Goal: Transaction & Acquisition: Book appointment/travel/reservation

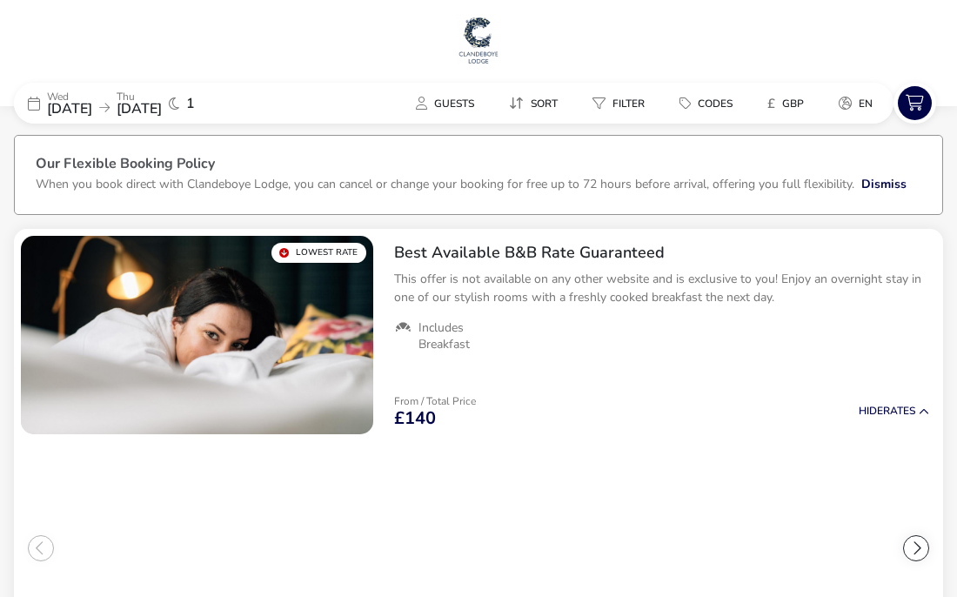
click at [492, 577] on li "Luxury Loft Single From / Total Price £160 Info Add" at bounding box center [584, 548] width 195 height 158
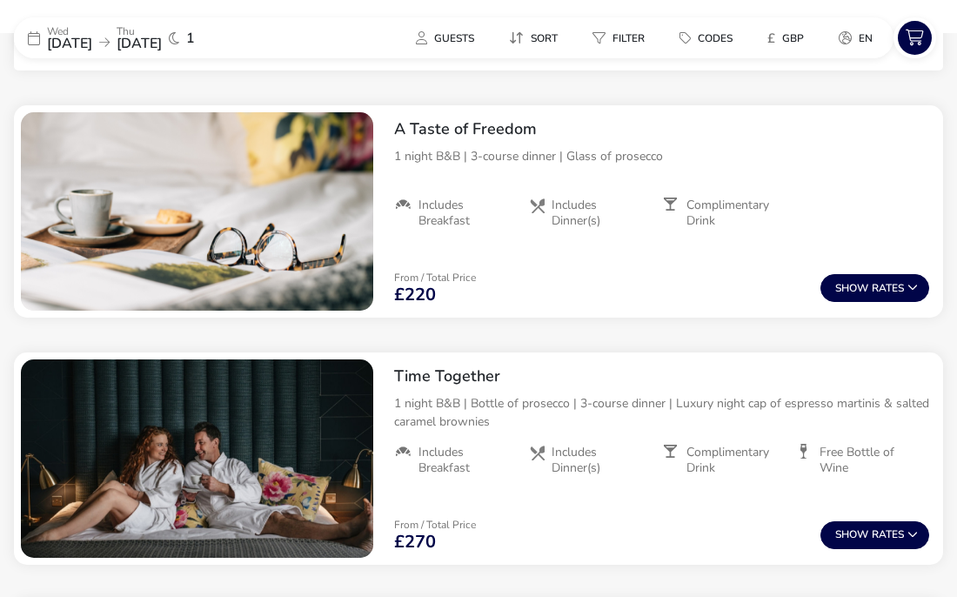
scroll to position [703, 0]
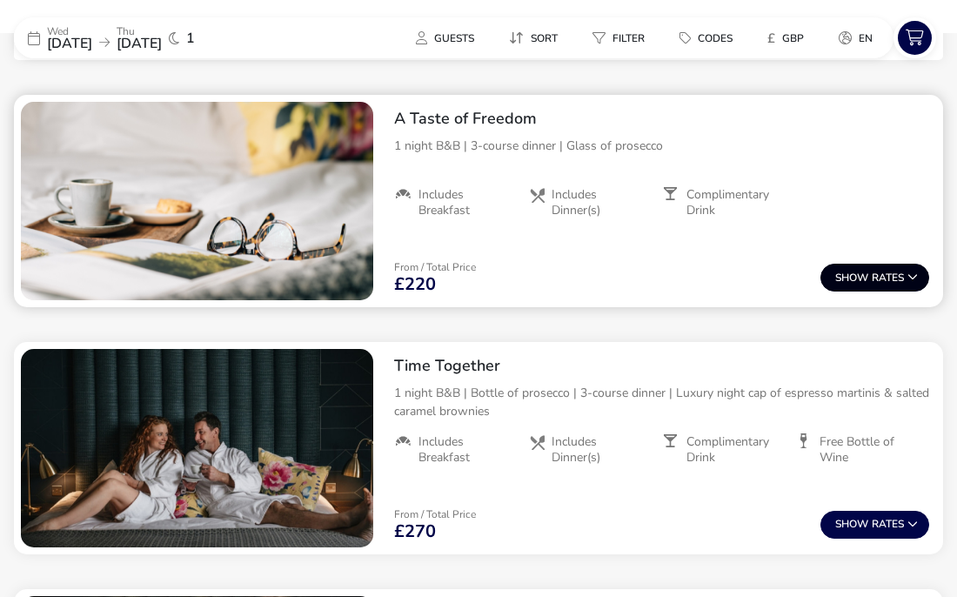
click at [915, 275] on icon at bounding box center [913, 277] width 10 height 10
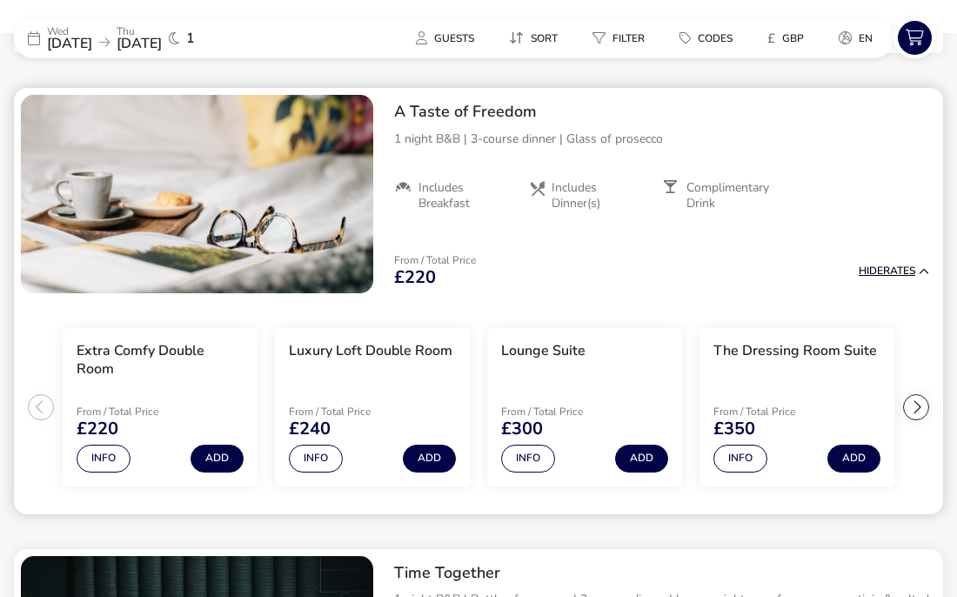
scroll to position [710, 0]
click at [453, 43] on span "Guests" at bounding box center [454, 38] width 40 height 14
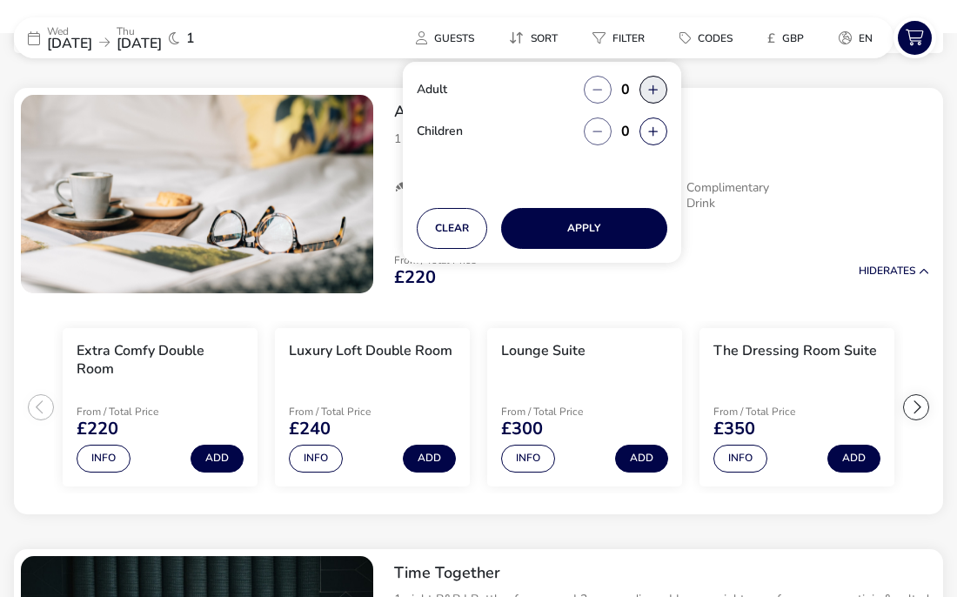
click at [659, 90] on button "button" at bounding box center [654, 90] width 28 height 28
type input "2"
click at [659, 90] on button "button" at bounding box center [654, 90] width 28 height 28
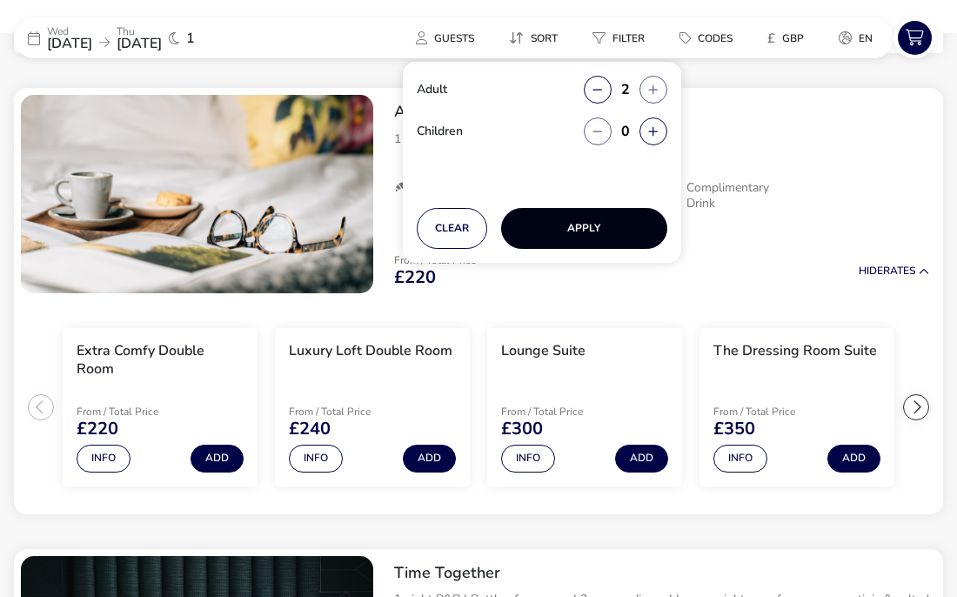
click at [620, 228] on button "Apply" at bounding box center [584, 228] width 166 height 41
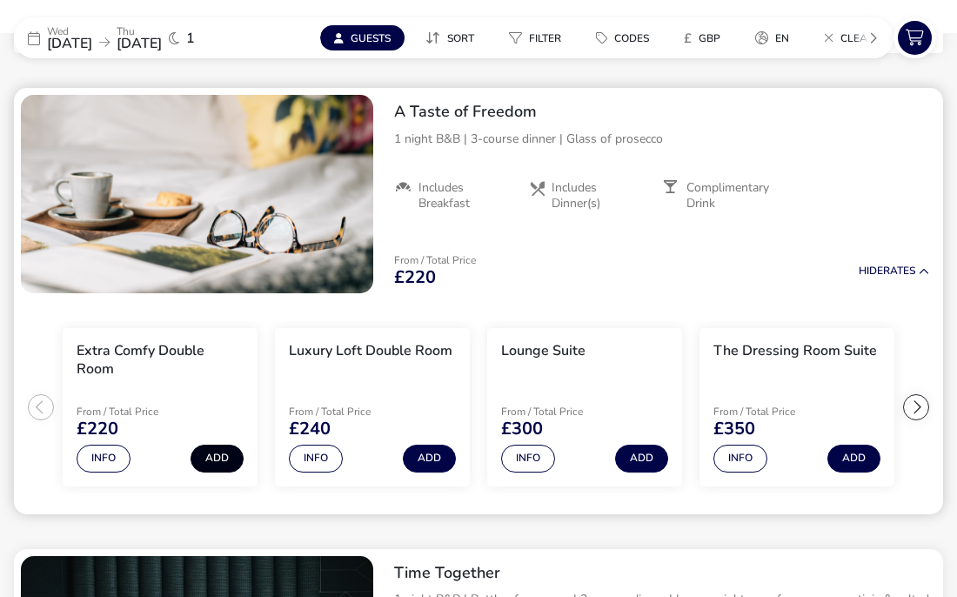
click at [221, 455] on button "Add" at bounding box center [217, 459] width 53 height 28
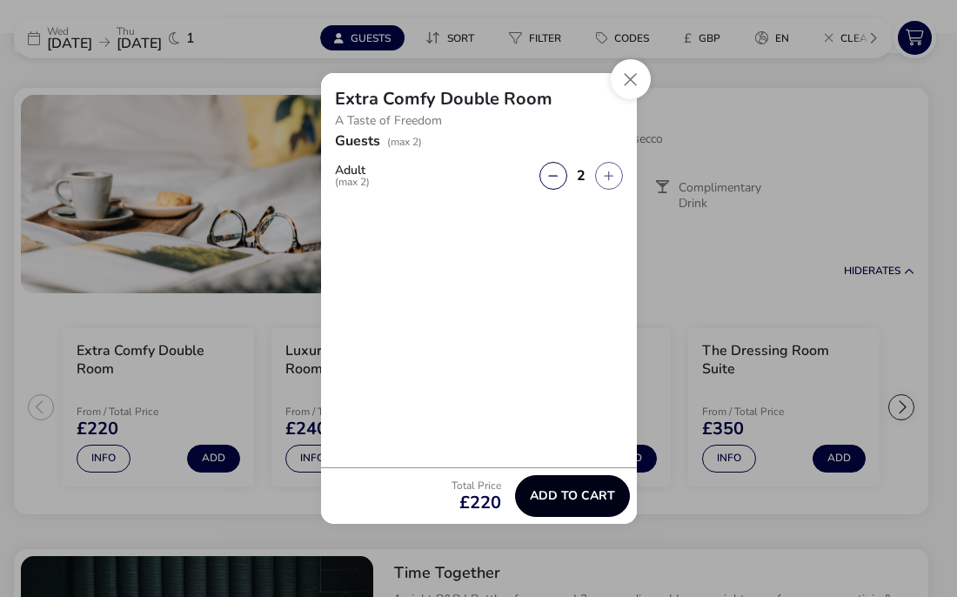
click at [593, 502] on span "Add to cart" at bounding box center [572, 495] width 85 height 13
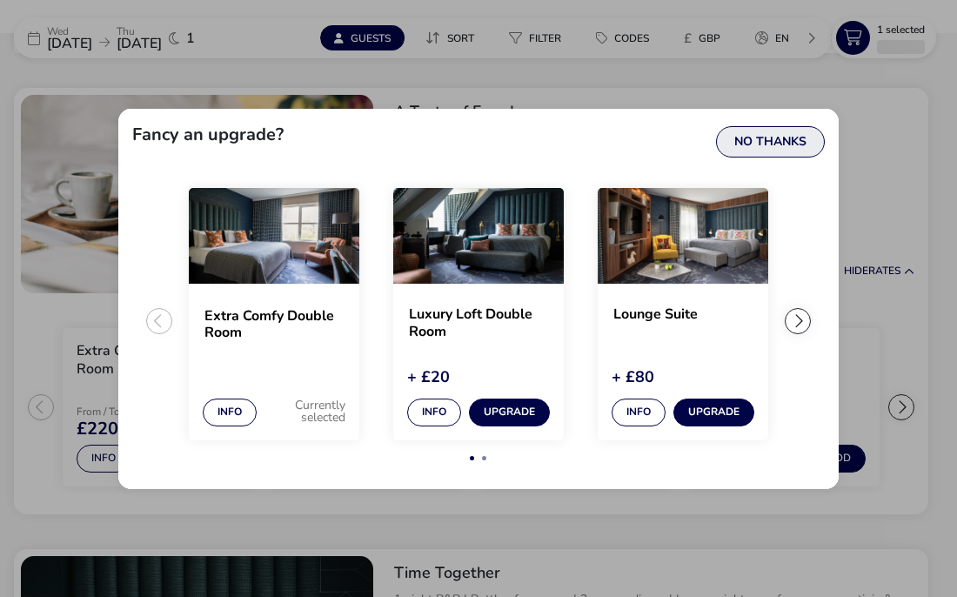
click at [784, 133] on button "No Thanks" at bounding box center [770, 141] width 109 height 31
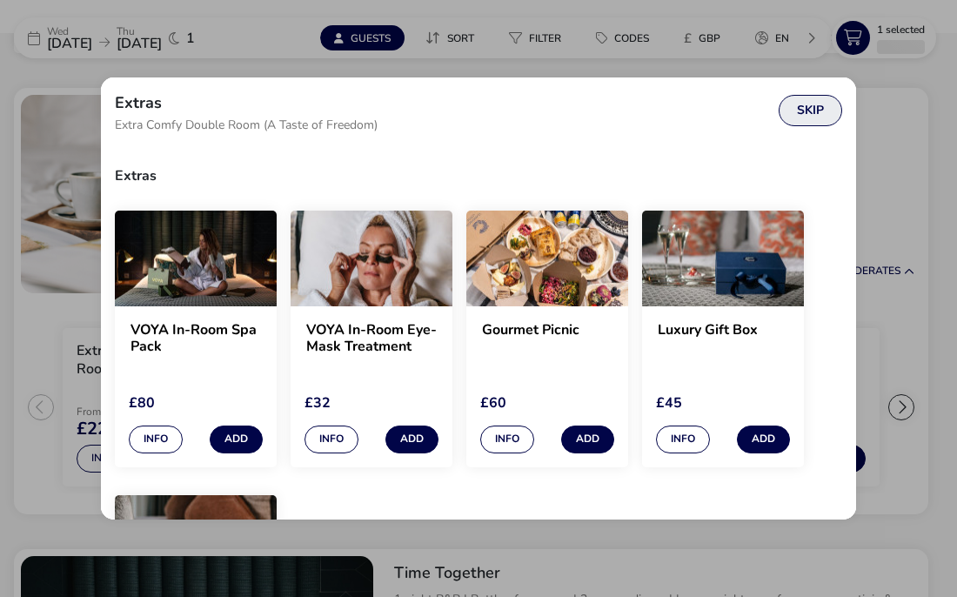
click at [808, 112] on button "Skip" at bounding box center [811, 110] width 64 height 31
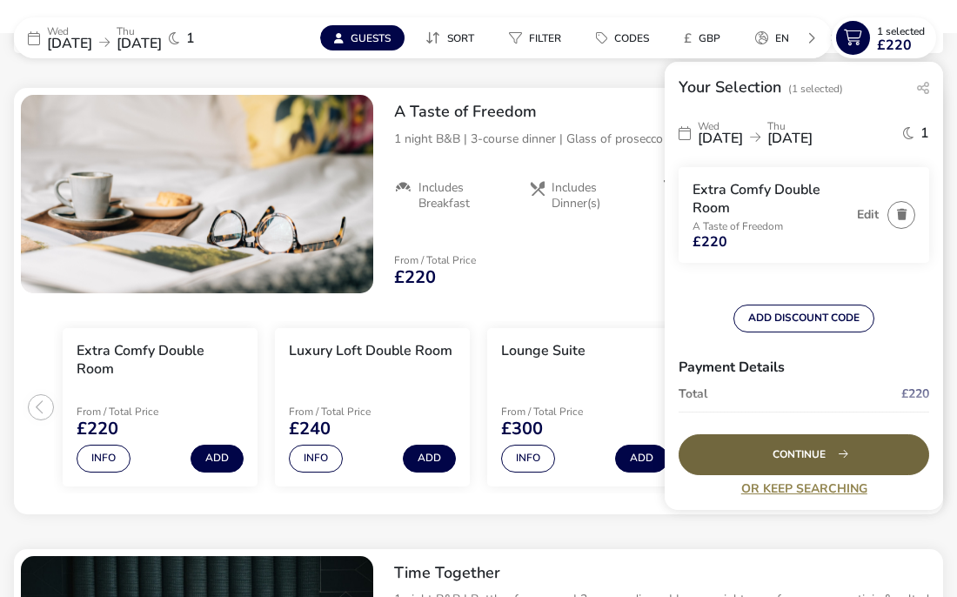
click at [849, 446] on div "Continue" at bounding box center [804, 454] width 251 height 41
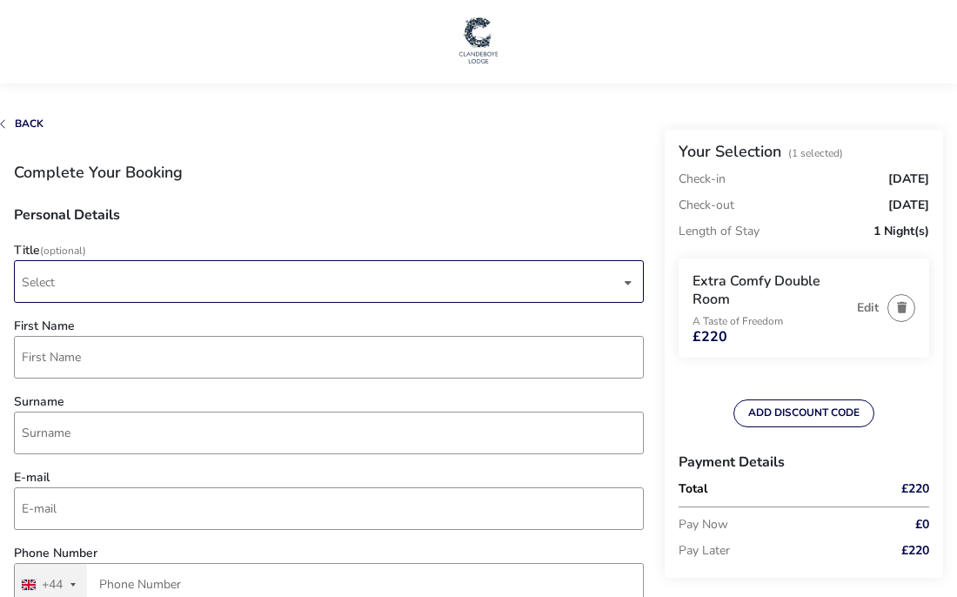
click at [64, 278] on span "Select" at bounding box center [321, 281] width 599 height 41
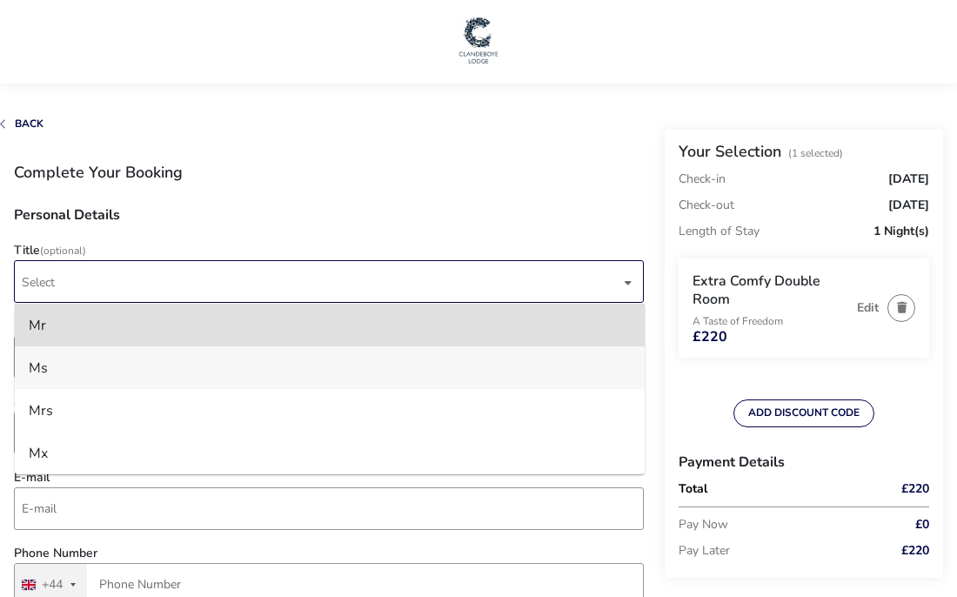
click at [50, 377] on li "Ms" at bounding box center [330, 367] width 630 height 43
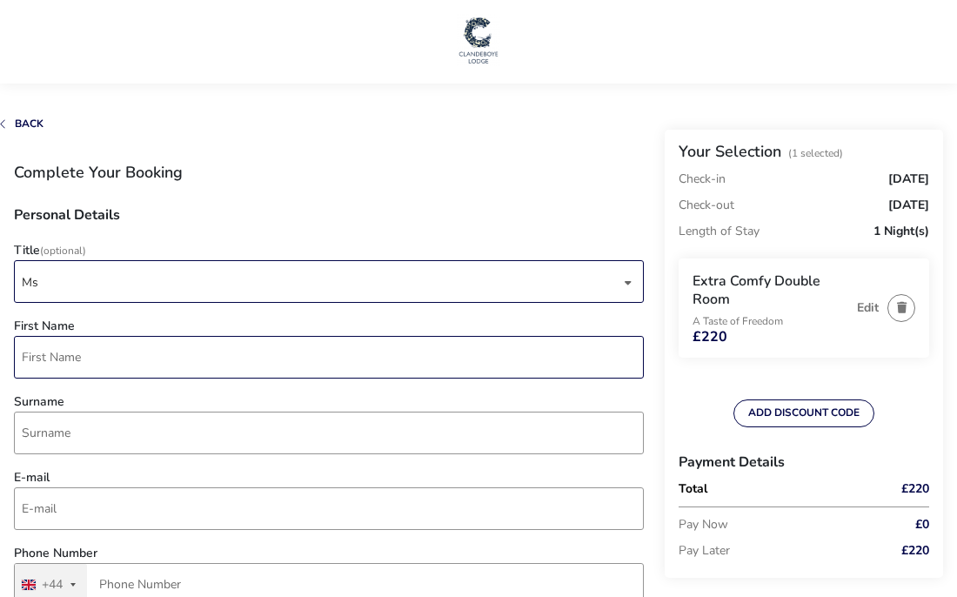
click at [30, 361] on input "First Name" at bounding box center [329, 357] width 630 height 43
type input "Yvonne"
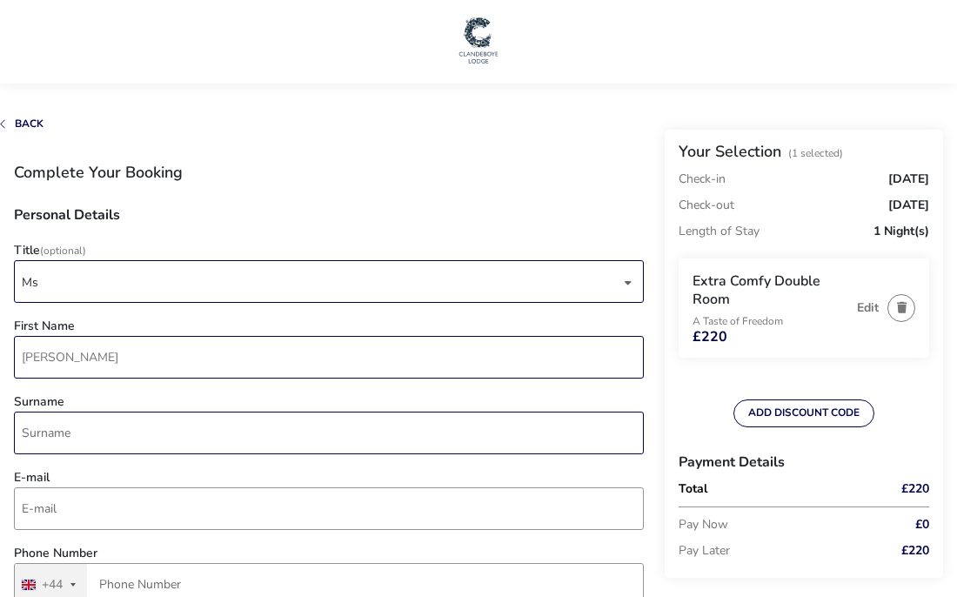
type input "McKelvey"
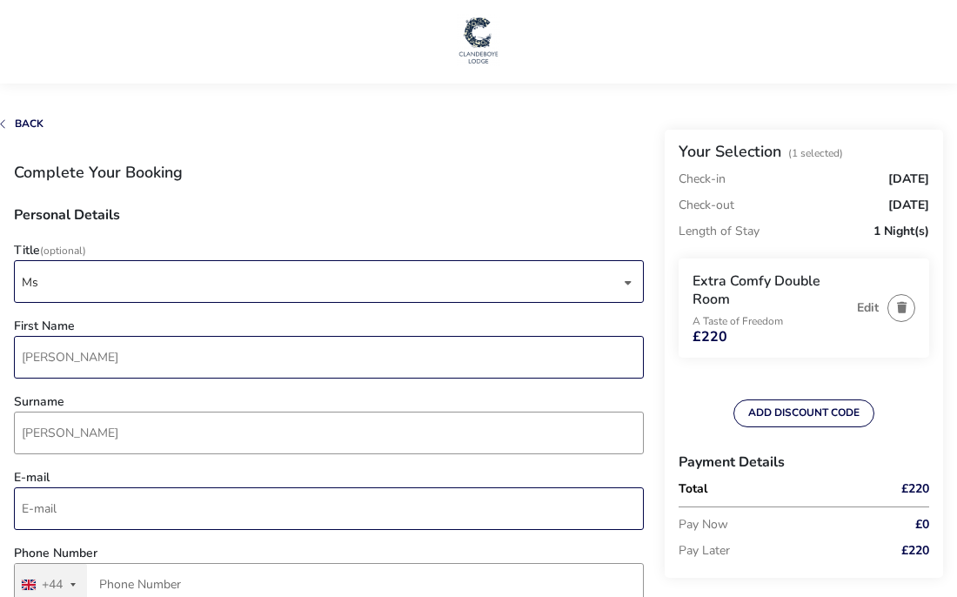
type input "yvonnemckelvey8@gmail.com"
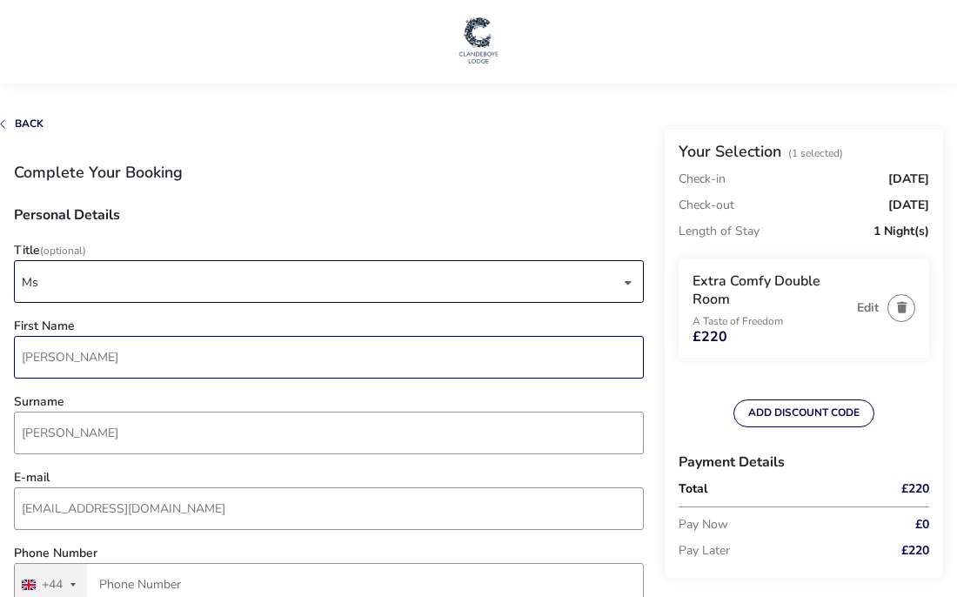
type input "Magherahamlet Road, 64"
type input "Ballynahinch"
type input "BT248JZ"
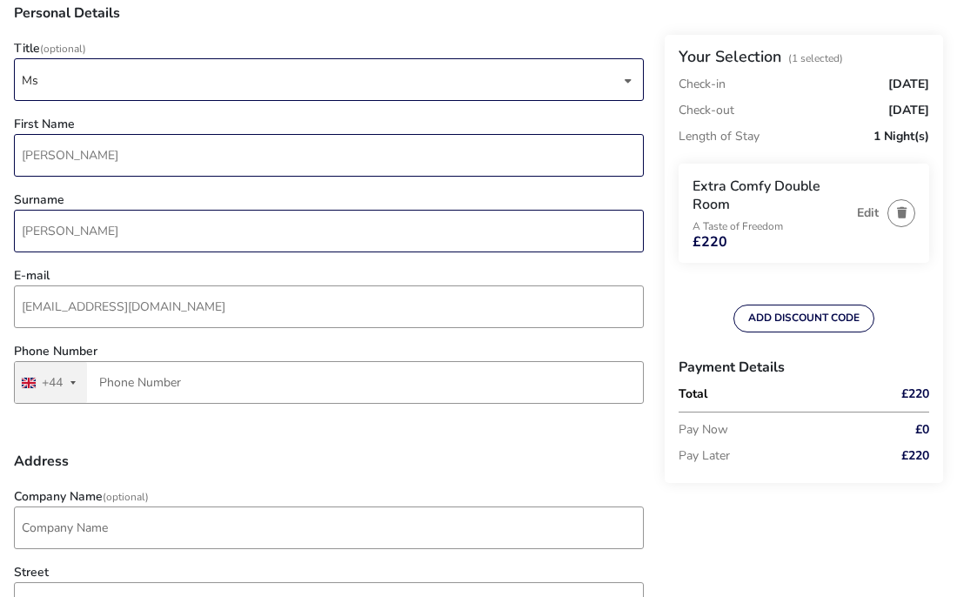
scroll to position [210, 0]
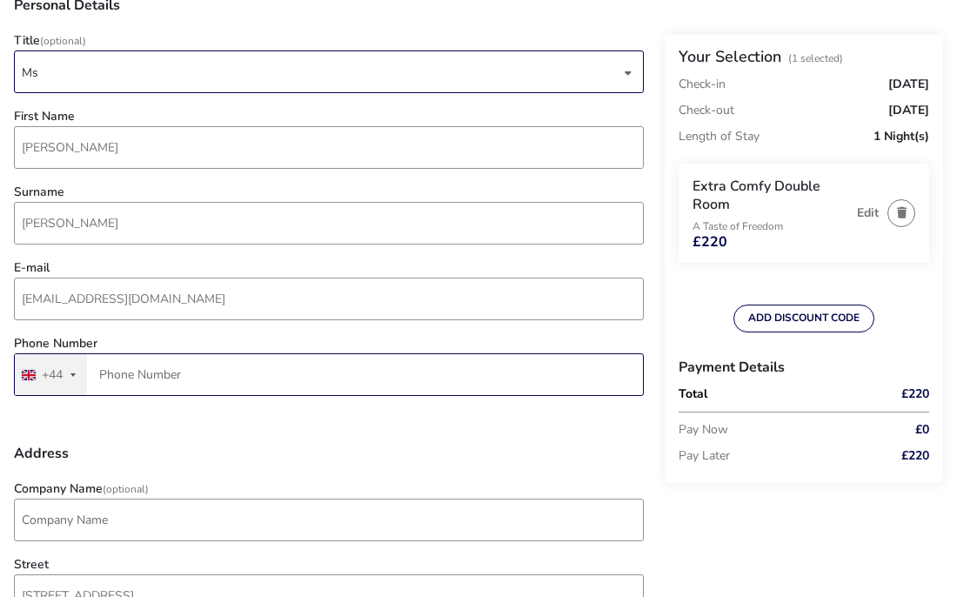
click at [98, 375] on input "Phone Number" at bounding box center [329, 374] width 630 height 43
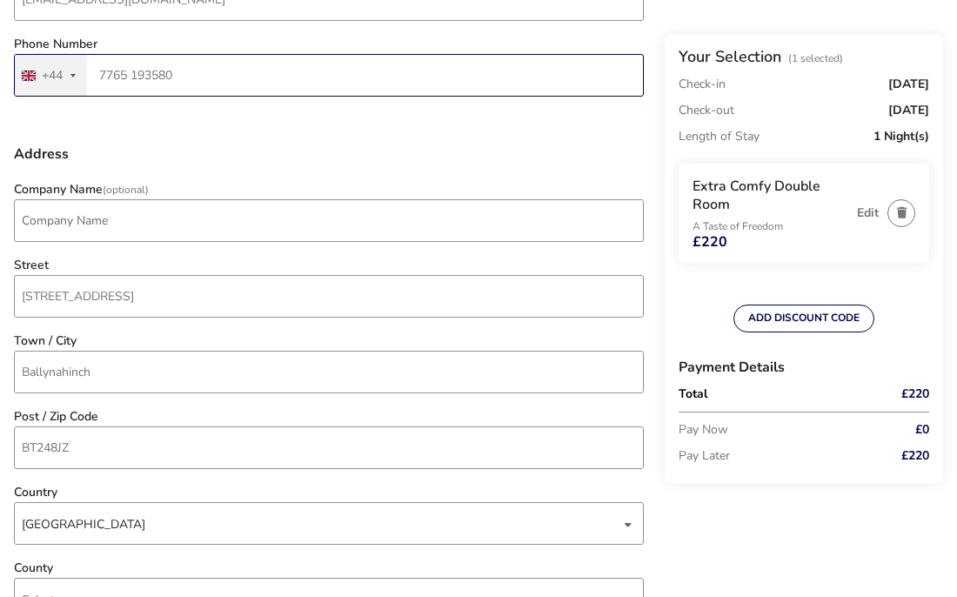
scroll to position [508, 0]
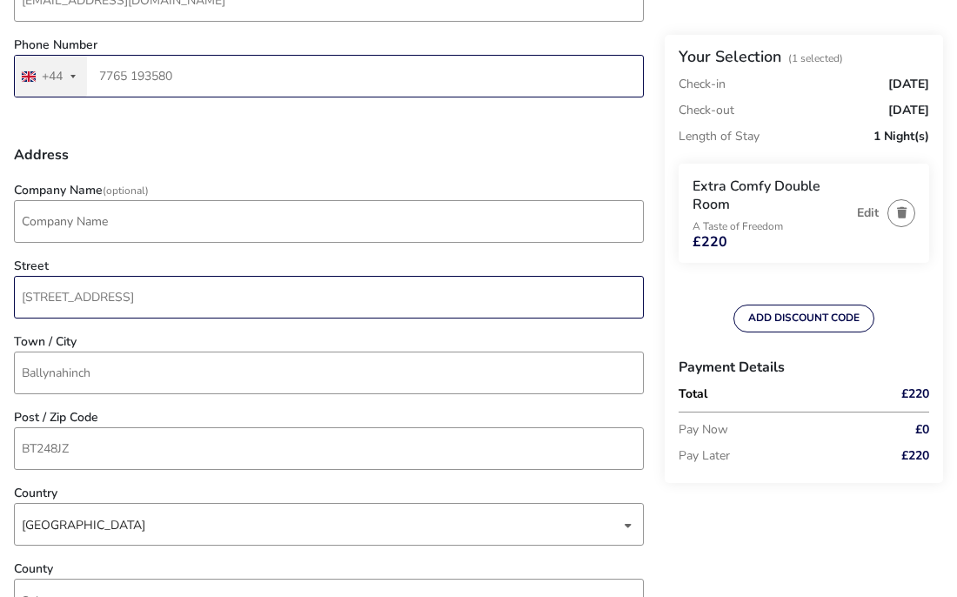
type input "7765 193580"
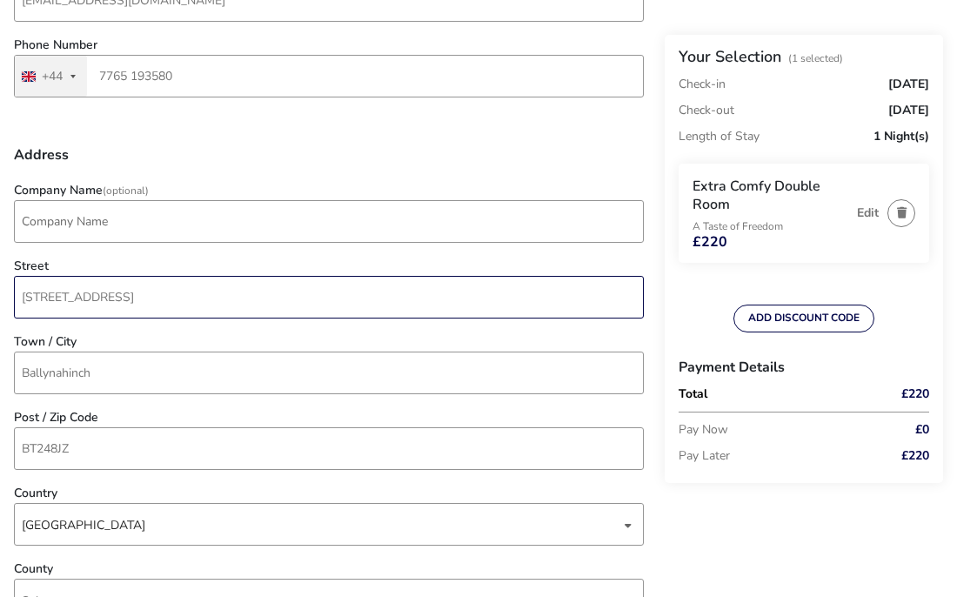
click at [167, 300] on input "Magherahamlet Road, 64" at bounding box center [329, 297] width 630 height 43
type input "M"
click at [167, 300] on input "64" at bounding box center [329, 297] width 630 height 43
click at [43, 299] on input "64" at bounding box center [329, 297] width 630 height 43
click at [44, 300] on input "64" at bounding box center [329, 297] width 630 height 43
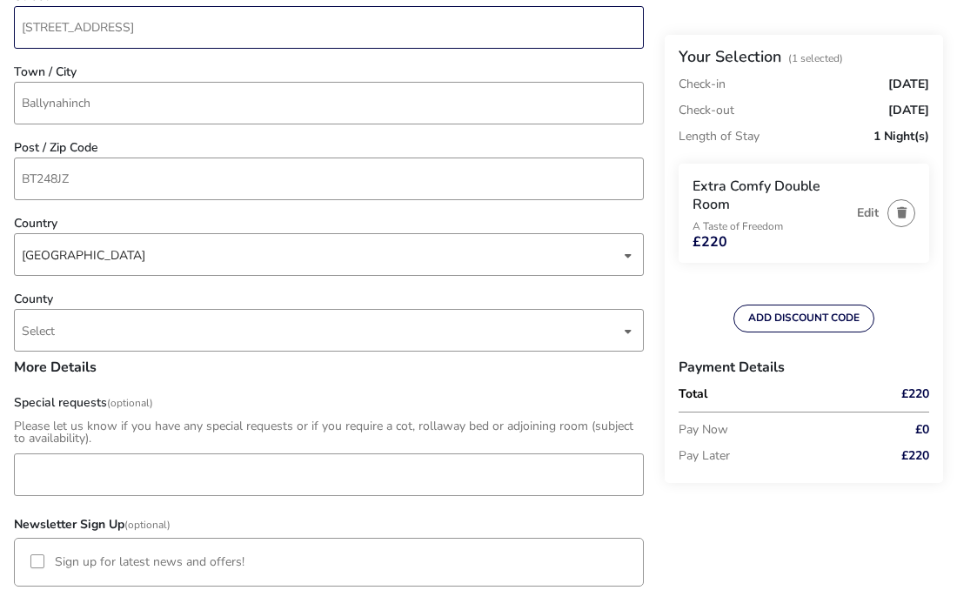
scroll to position [796, 0]
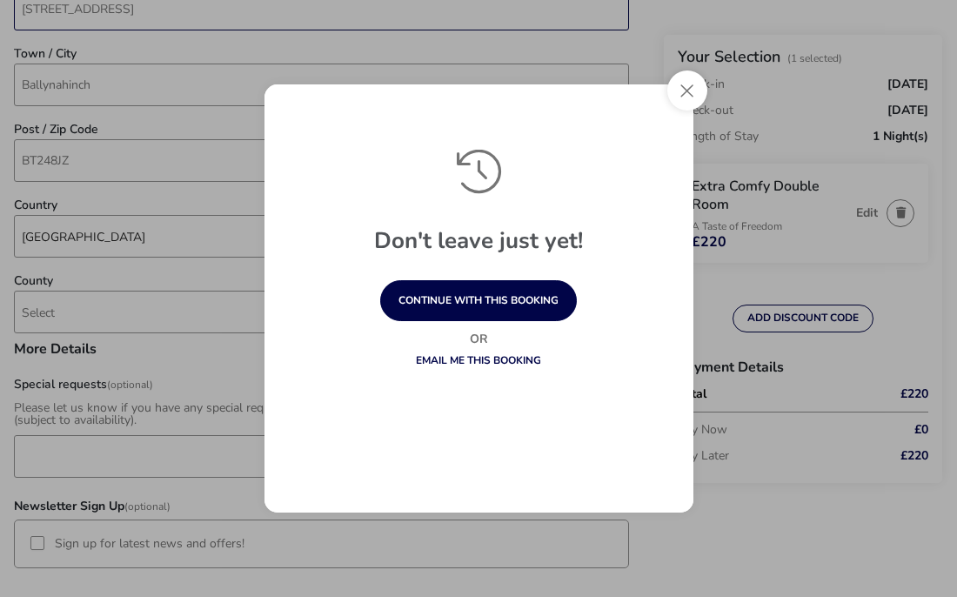
type input "64 magherahamlet road"
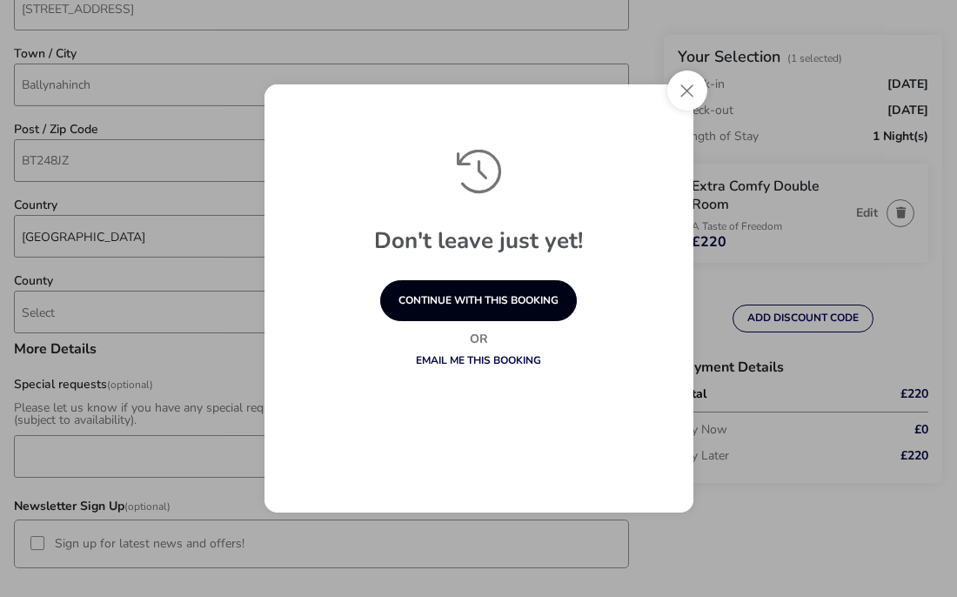
click at [523, 306] on button "continue with this booking" at bounding box center [478, 300] width 197 height 41
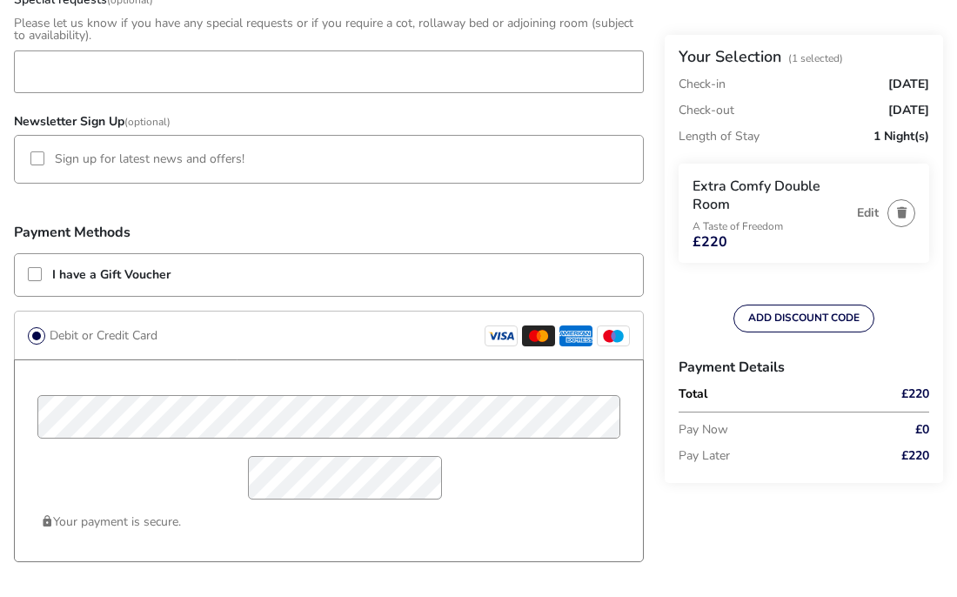
scroll to position [1183, 0]
click at [37, 339] on div at bounding box center [36, 334] width 17 height 17
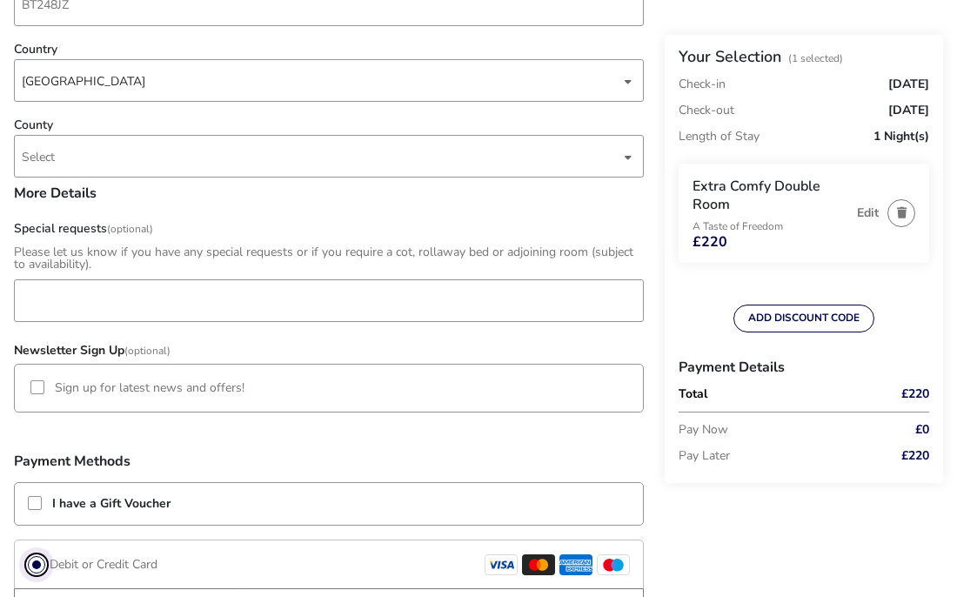
scroll to position [891, 0]
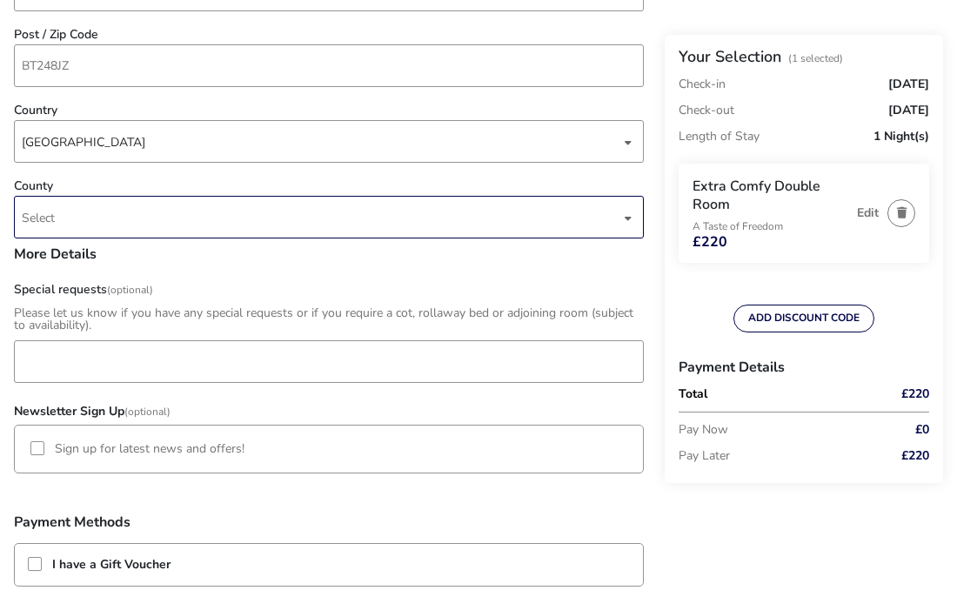
click at [632, 221] on div "dropdown trigger" at bounding box center [628, 218] width 9 height 34
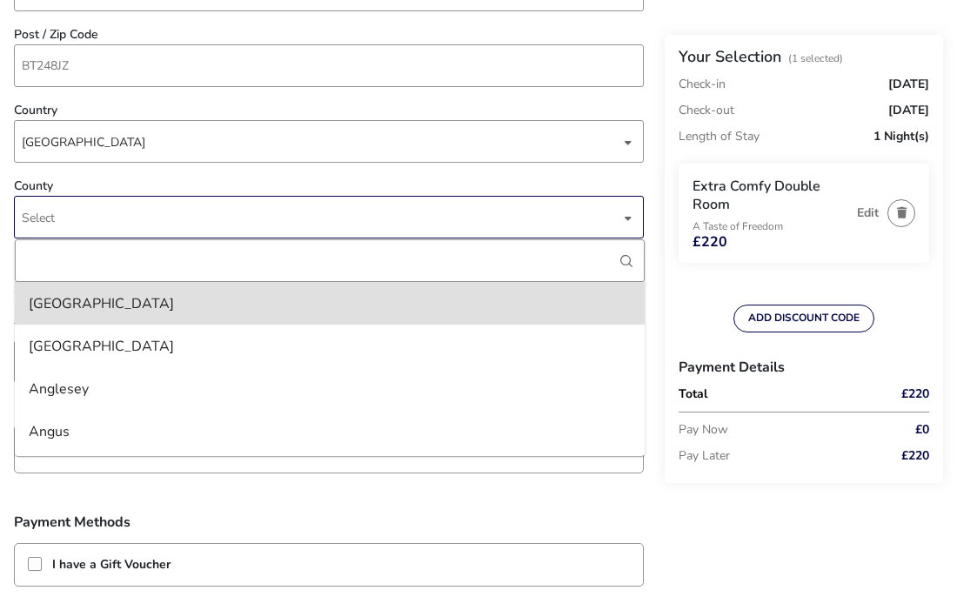
click at [632, 221] on div "dropdown trigger" at bounding box center [628, 218] width 9 height 34
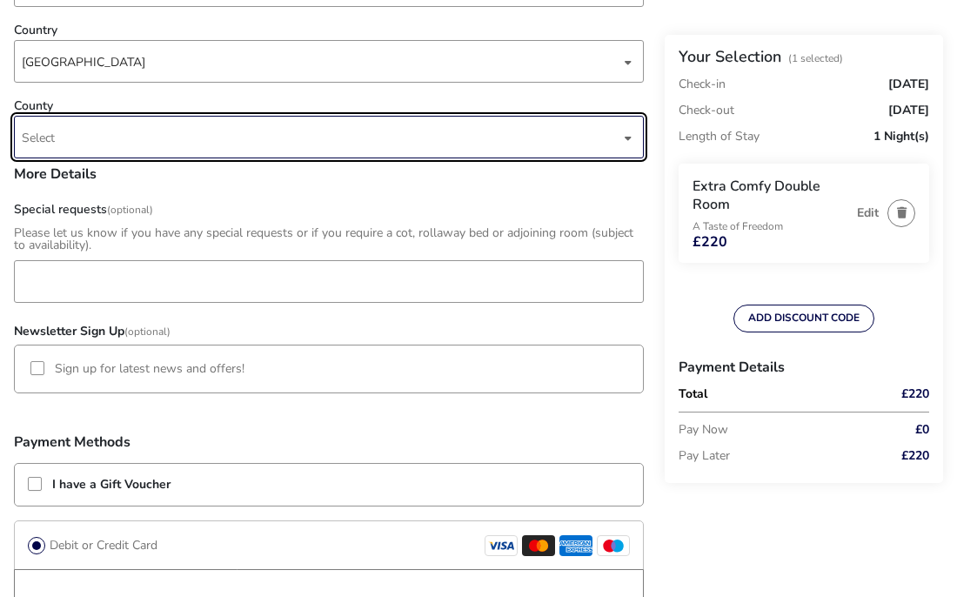
scroll to position [977, 0]
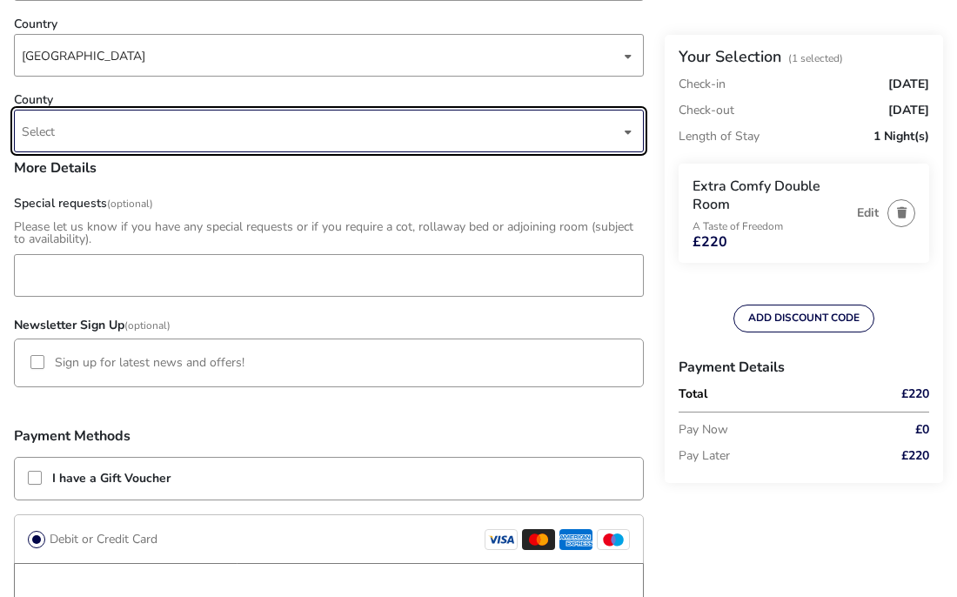
click at [630, 133] on div "dropdown trigger" at bounding box center [628, 132] width 9 height 34
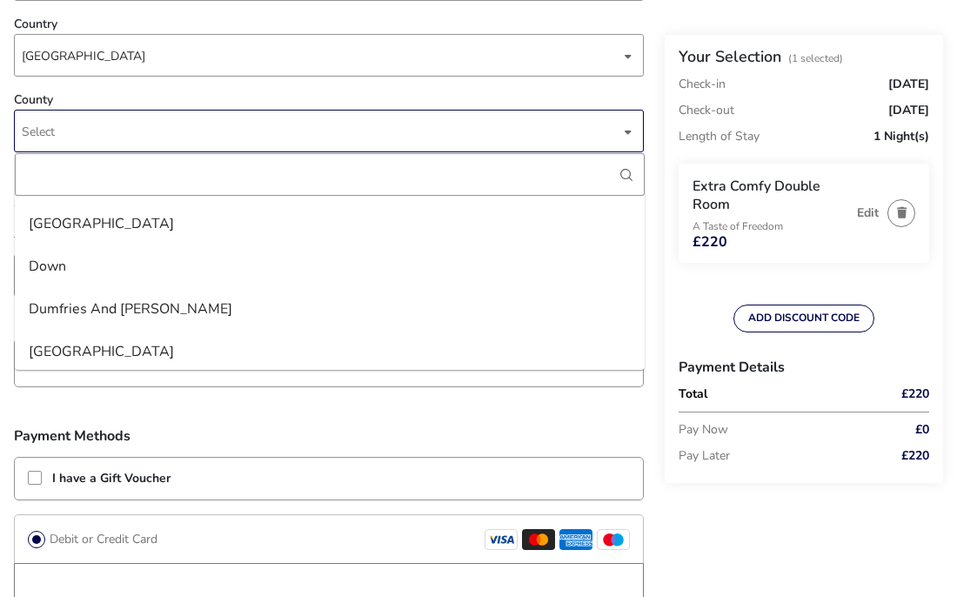
scroll to position [1274, 0]
click at [50, 269] on li "Down" at bounding box center [330, 265] width 630 height 43
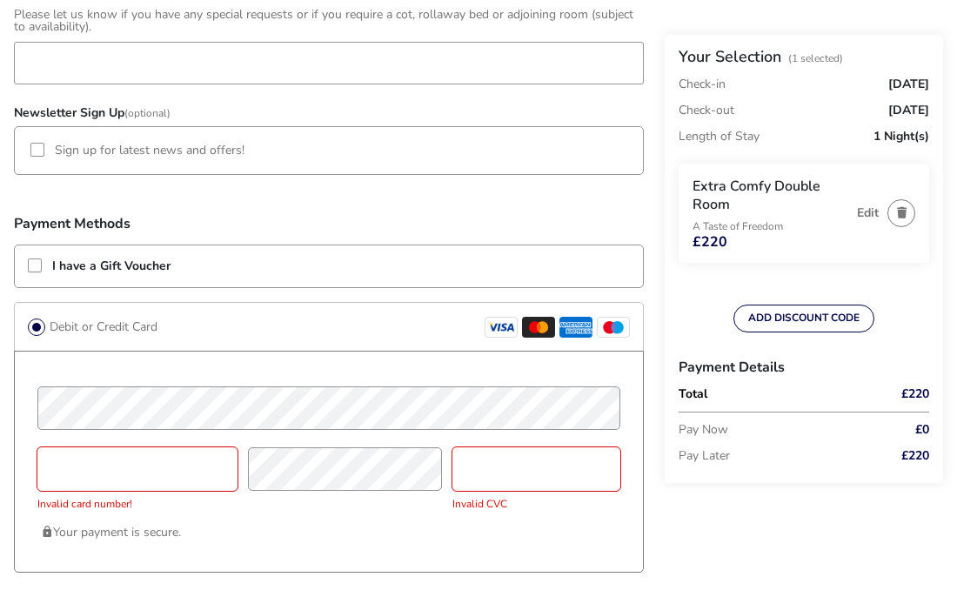
scroll to position [1187, 0]
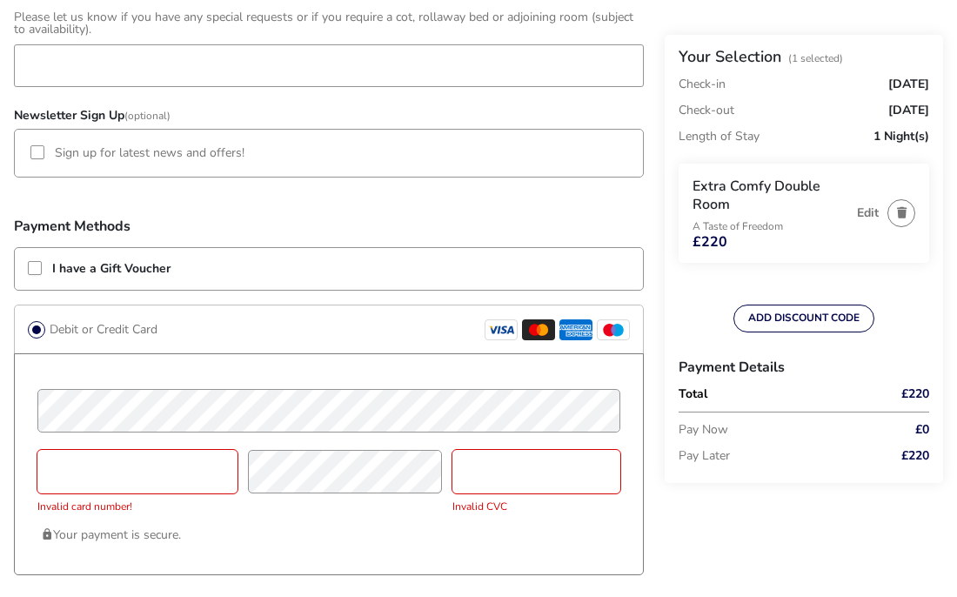
click at [495, 330] on icon at bounding box center [502, 330] width 23 height 8
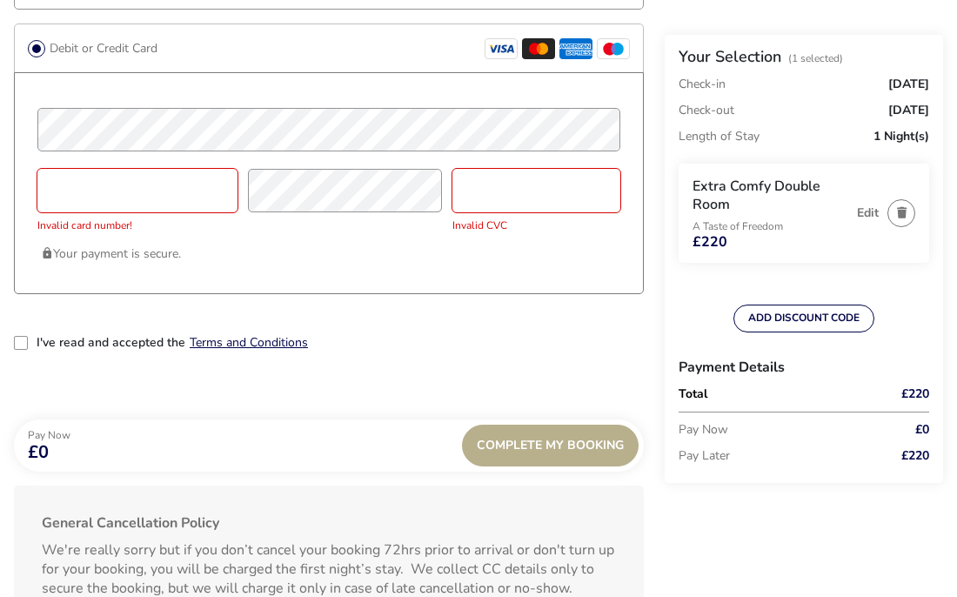
scroll to position [1470, 0]
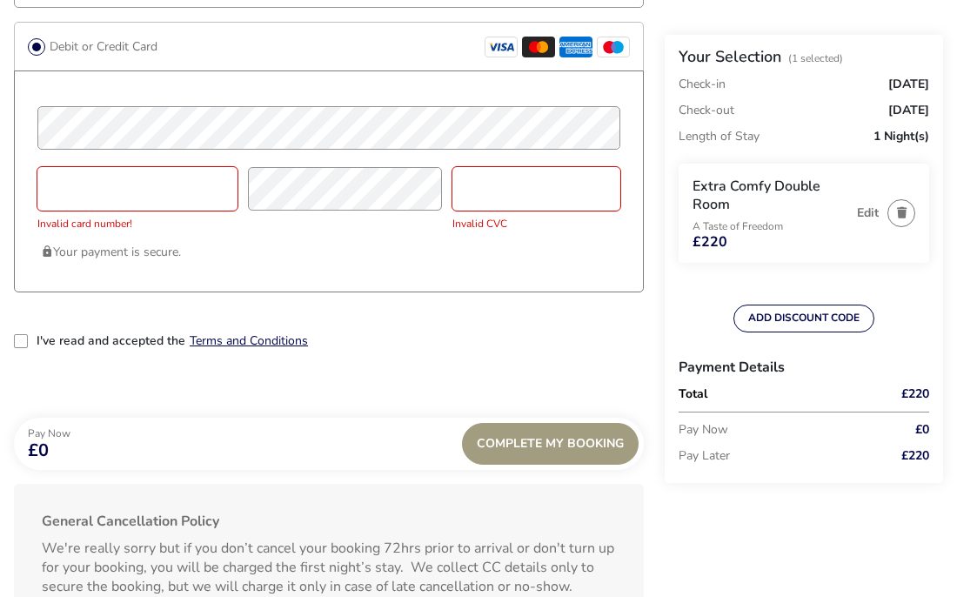
click at [559, 449] on div "Complete My Booking" at bounding box center [550, 444] width 177 height 42
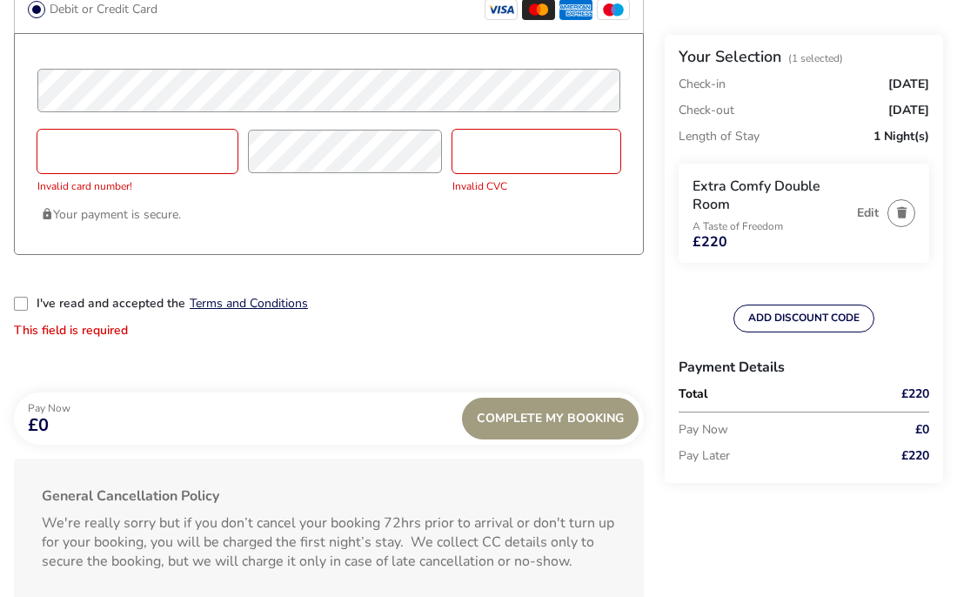
scroll to position [1514, 0]
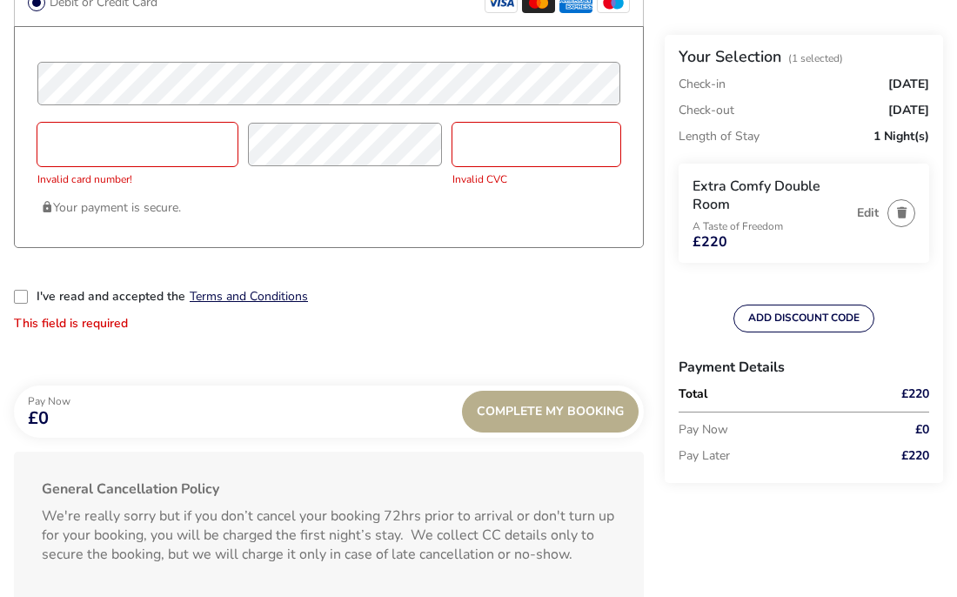
click at [23, 297] on div "2-term_condi" at bounding box center [21, 297] width 14 height 14
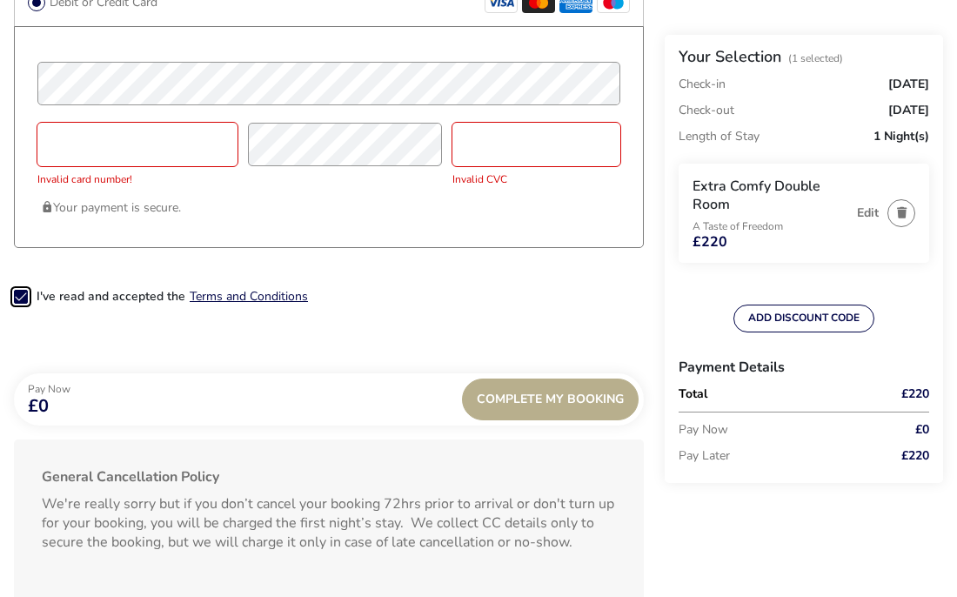
scroll to position [8, 9]
click at [509, 415] on div "Complete My Booking" at bounding box center [550, 400] width 177 height 42
click at [542, 406] on span "Complete My Booking" at bounding box center [550, 399] width 147 height 13
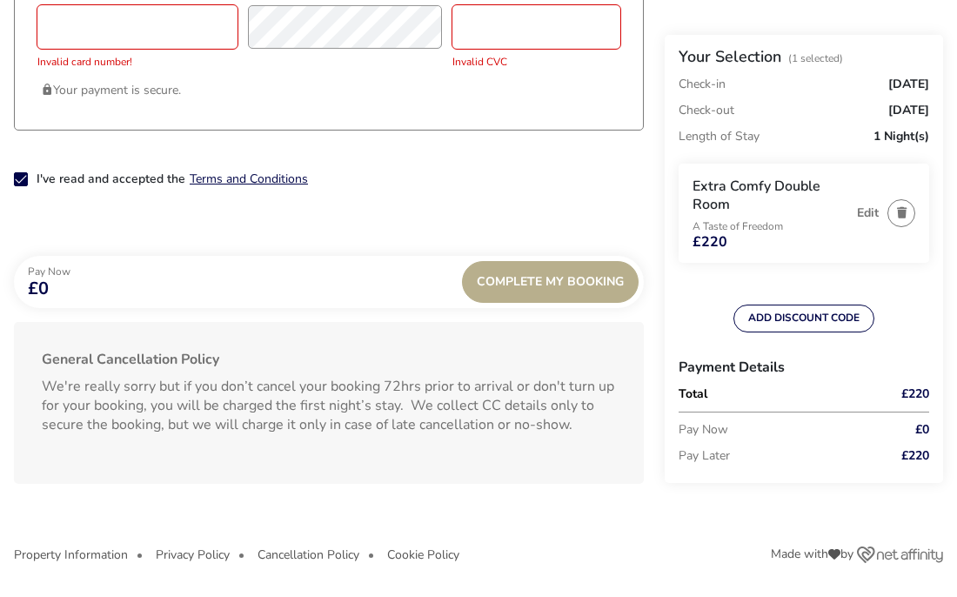
scroll to position [1633, 0]
click at [754, 493] on div "Your Selection (1 Selected) Check-in Wednesday, 26 Nov 2025 Check-out Thursday,…" at bounding box center [804, 266] width 279 height 462
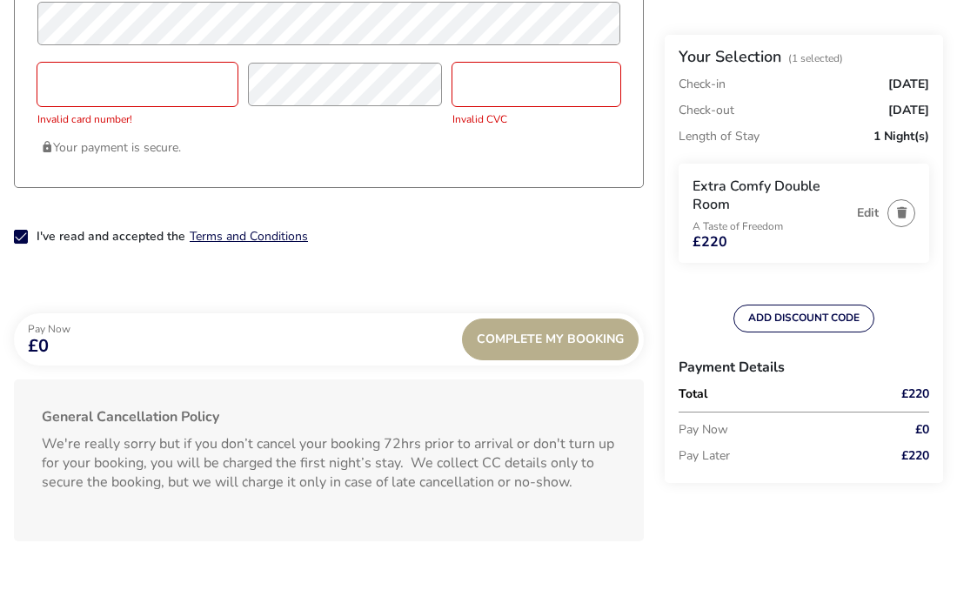
scroll to position [1582, 0]
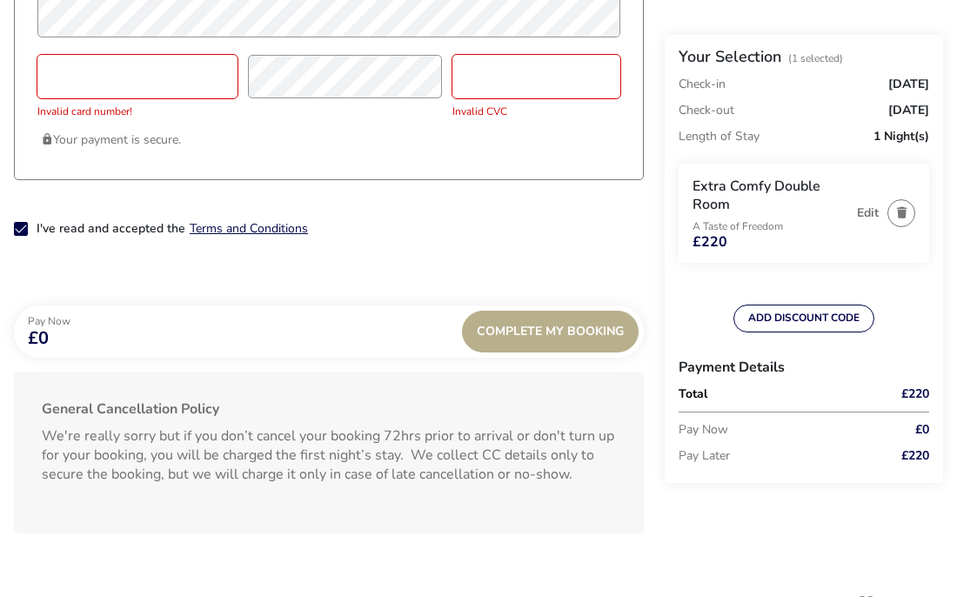
click at [38, 342] on span "£0" at bounding box center [49, 338] width 43 height 17
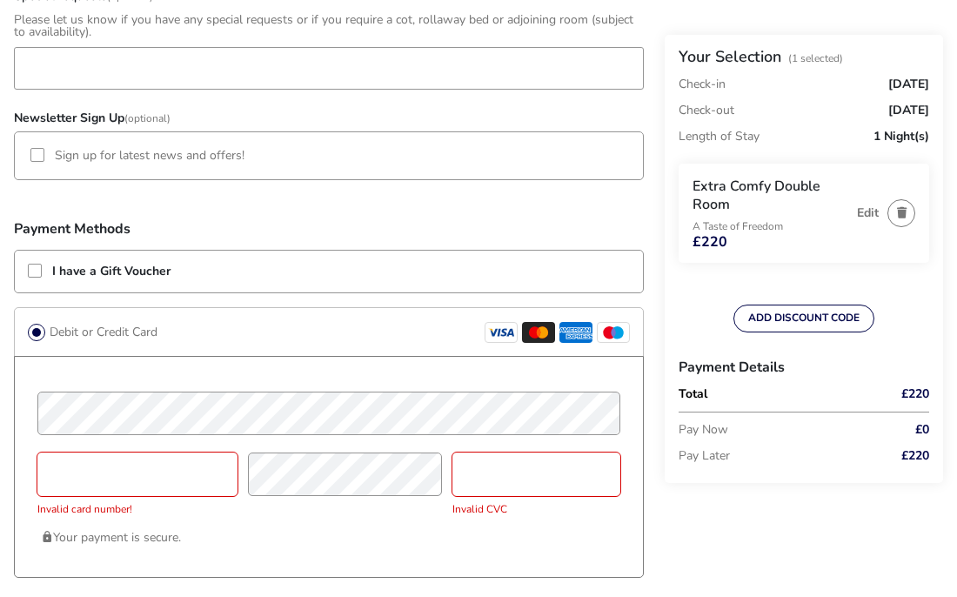
scroll to position [1194, 0]
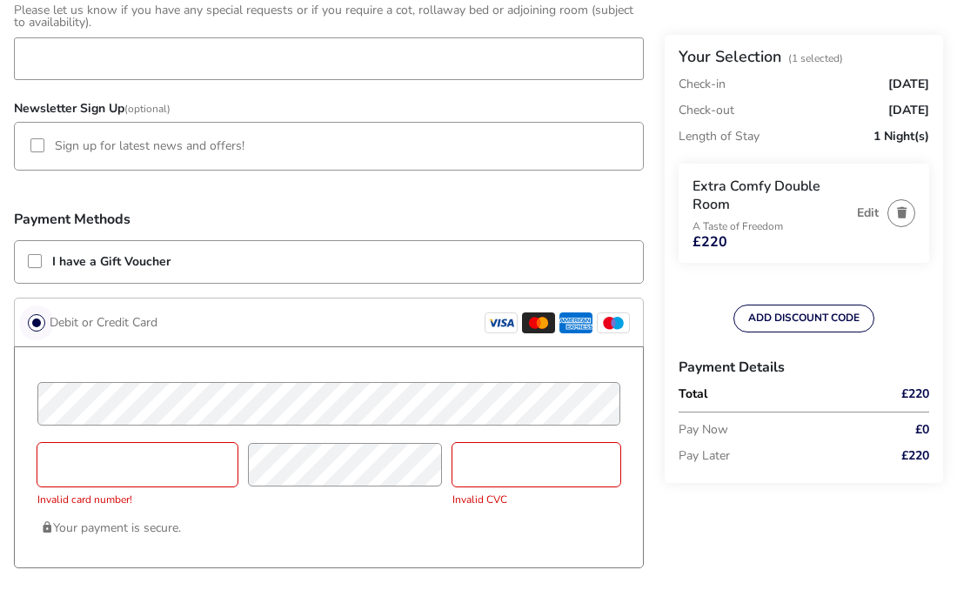
click at [39, 324] on span at bounding box center [36, 323] width 9 height 9
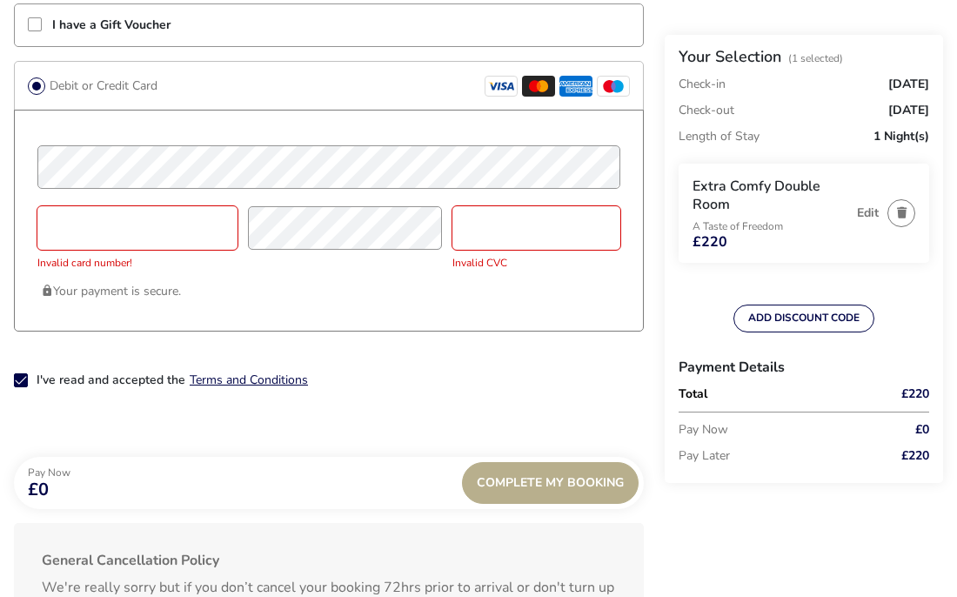
scroll to position [1417, 0]
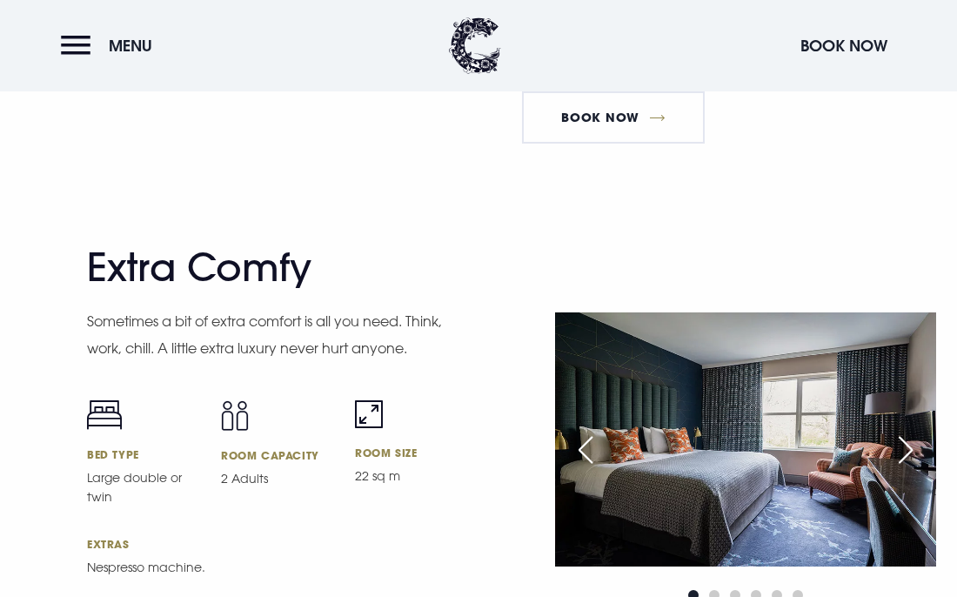
scroll to position [4257, 0]
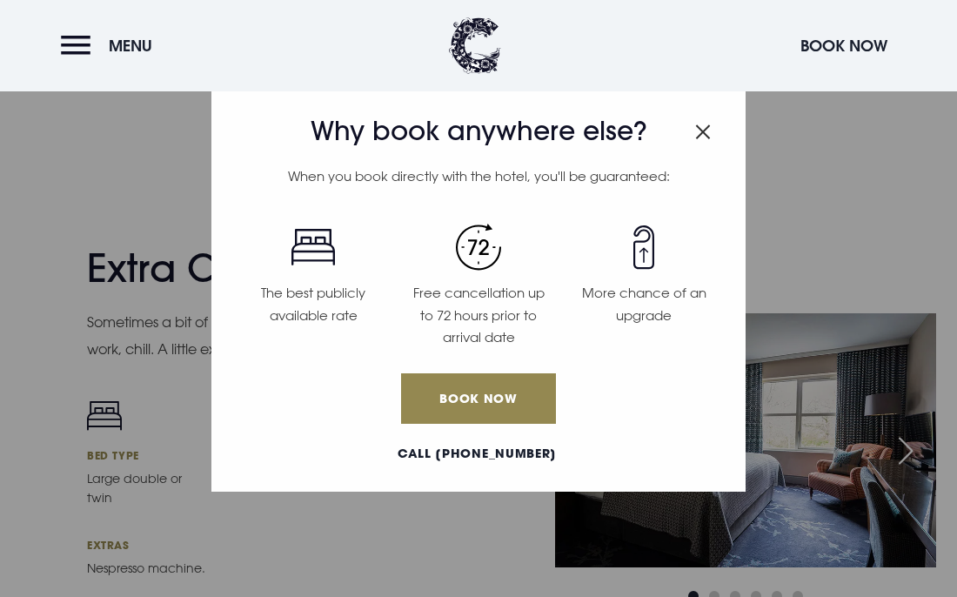
click at [699, 130] on img "Close modal" at bounding box center [703, 131] width 16 height 15
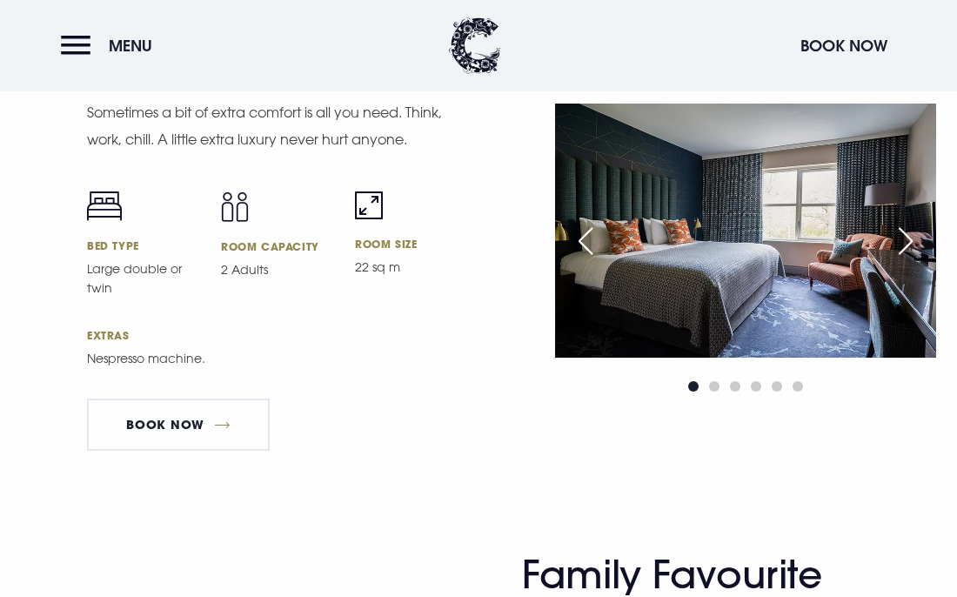
scroll to position [4468, 0]
